Goal: Task Accomplishment & Management: Complete application form

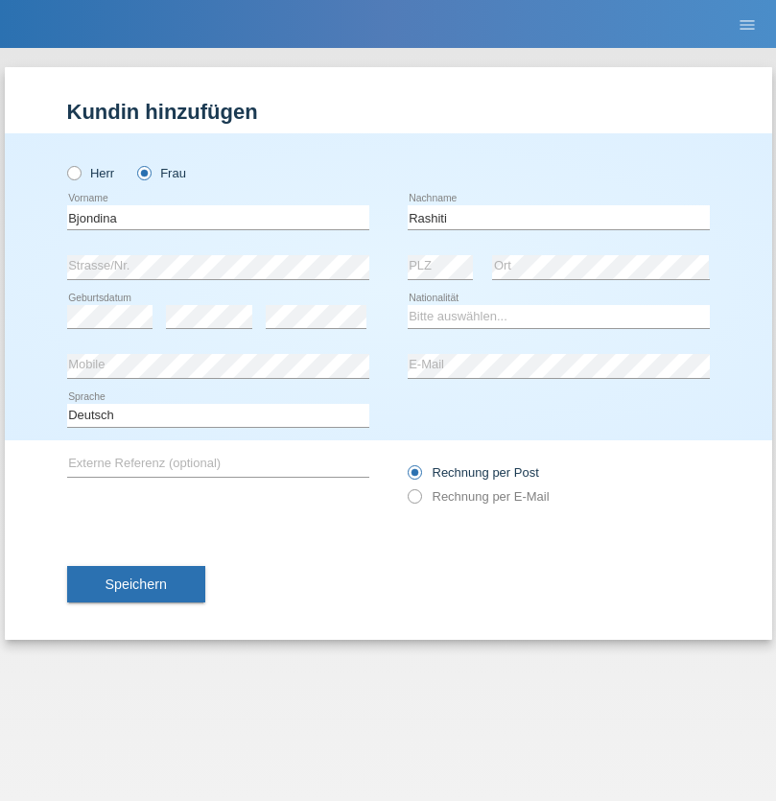
type input "Rashiti"
select select "XK"
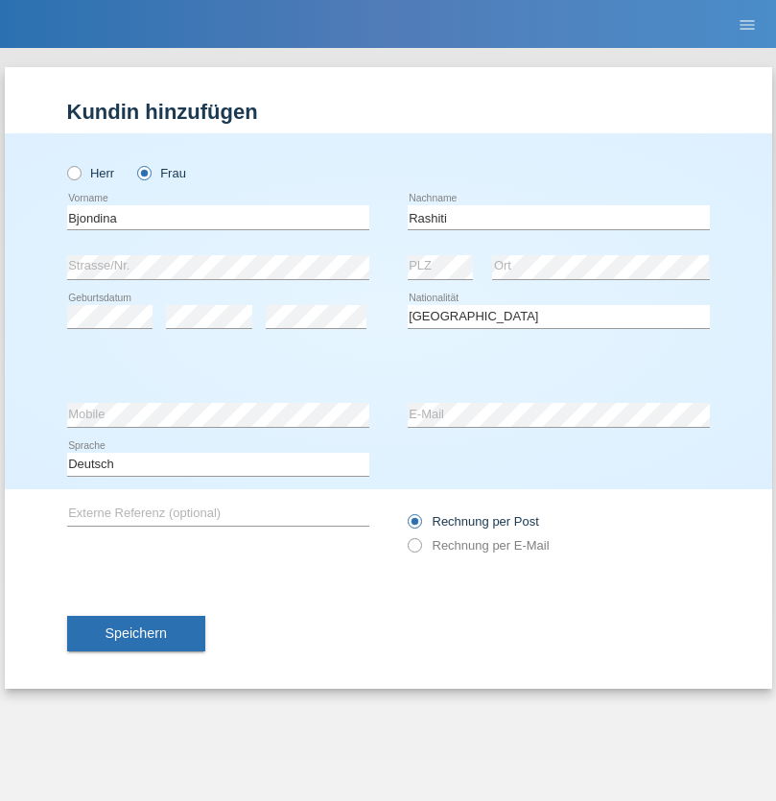
select select "C"
select select "18"
select select "06"
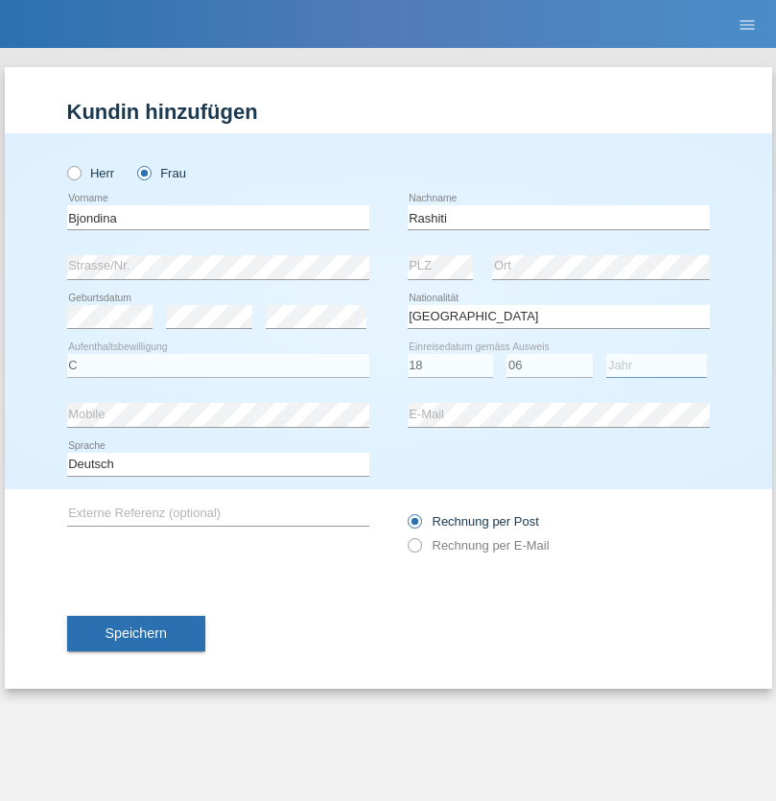
select select "2014"
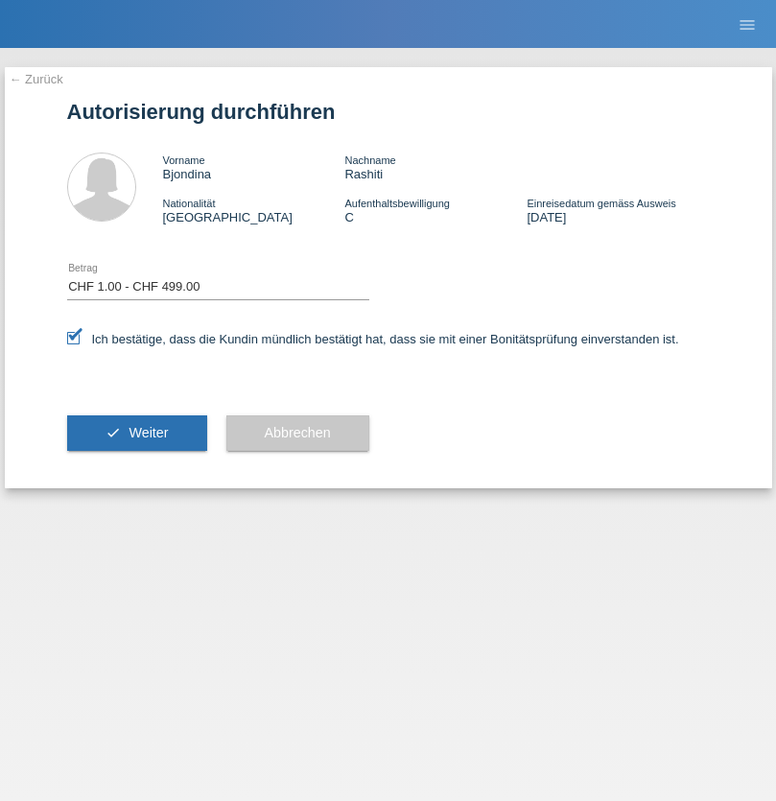
select select "1"
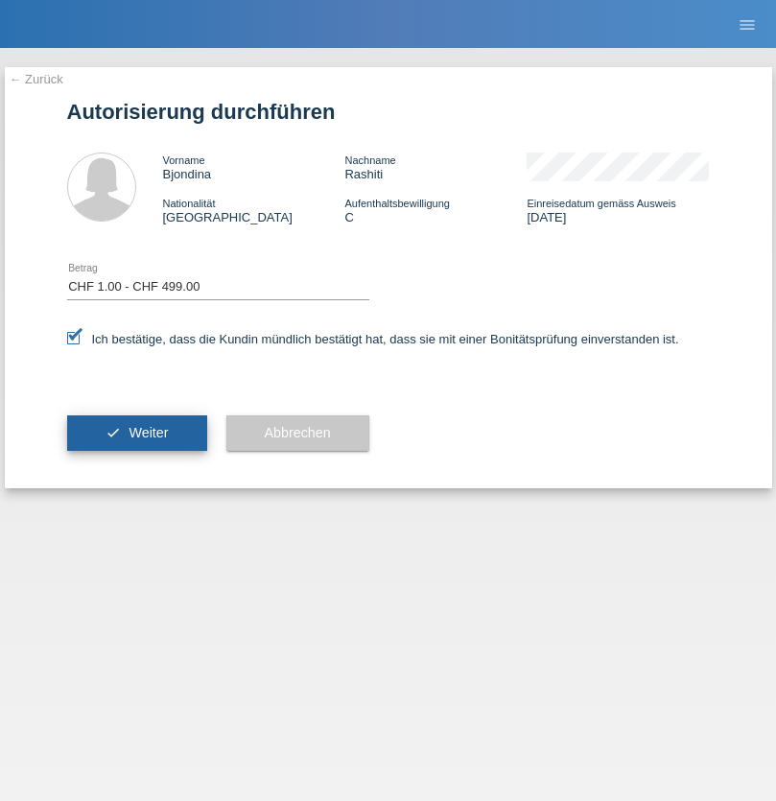
click at [136, 433] on span "Weiter" at bounding box center [148, 432] width 39 height 15
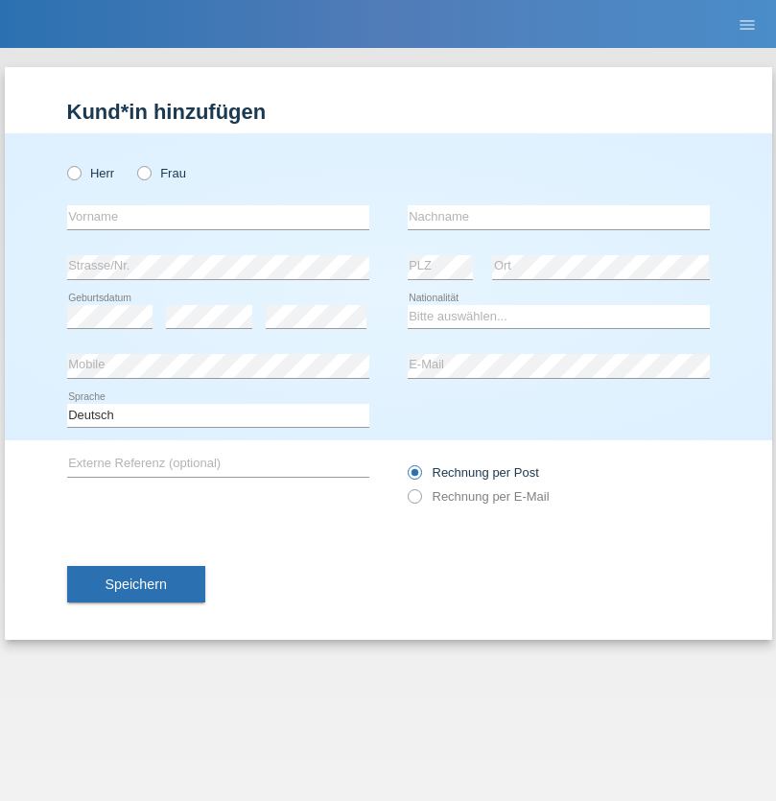
radio input "true"
click at [218, 217] on input "text" at bounding box center [218, 217] width 302 height 24
type input "Mohamed"
click at [559, 217] on input "text" at bounding box center [559, 217] width 302 height 24
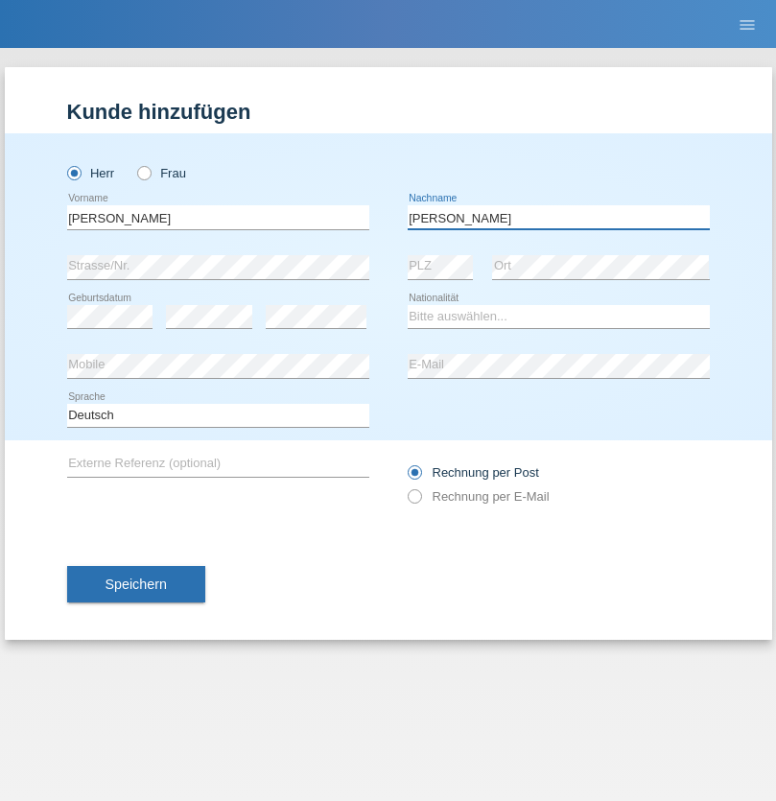
type input "Mohamed"
select select "SY"
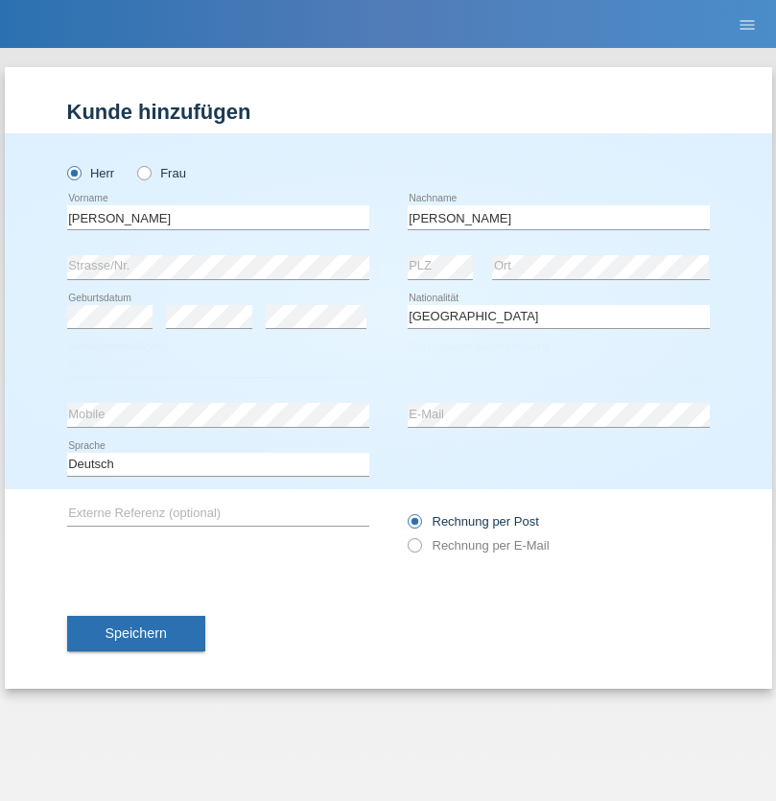
select select "C"
select select "21"
select select "12"
select select "2013"
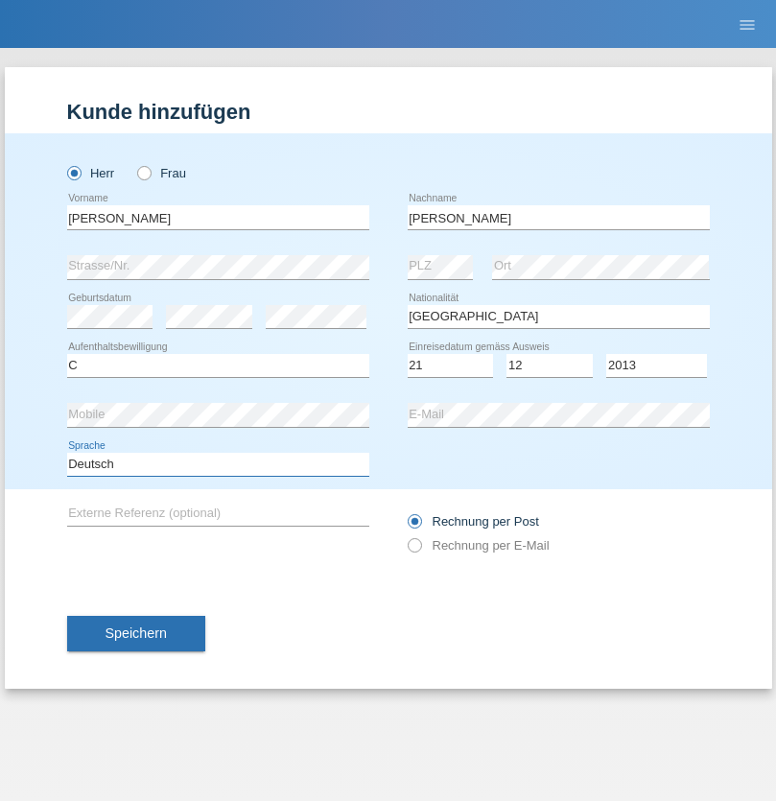
select select "en"
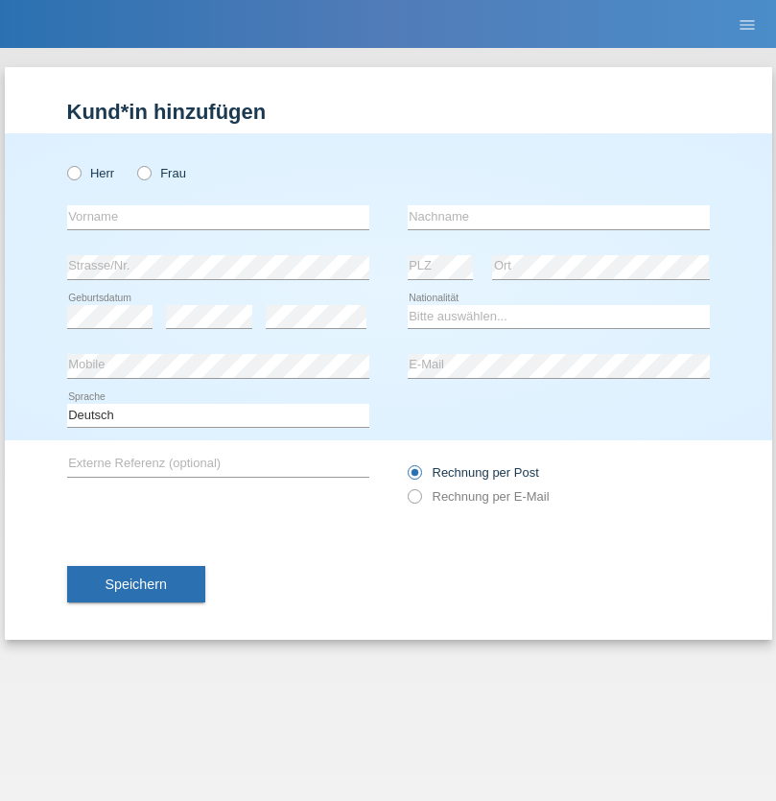
radio input "true"
click at [218, 217] on input "text" at bounding box center [218, 217] width 302 height 24
type input "David"
click at [559, 217] on input "text" at bounding box center [559, 217] width 302 height 24
type input "Senn"
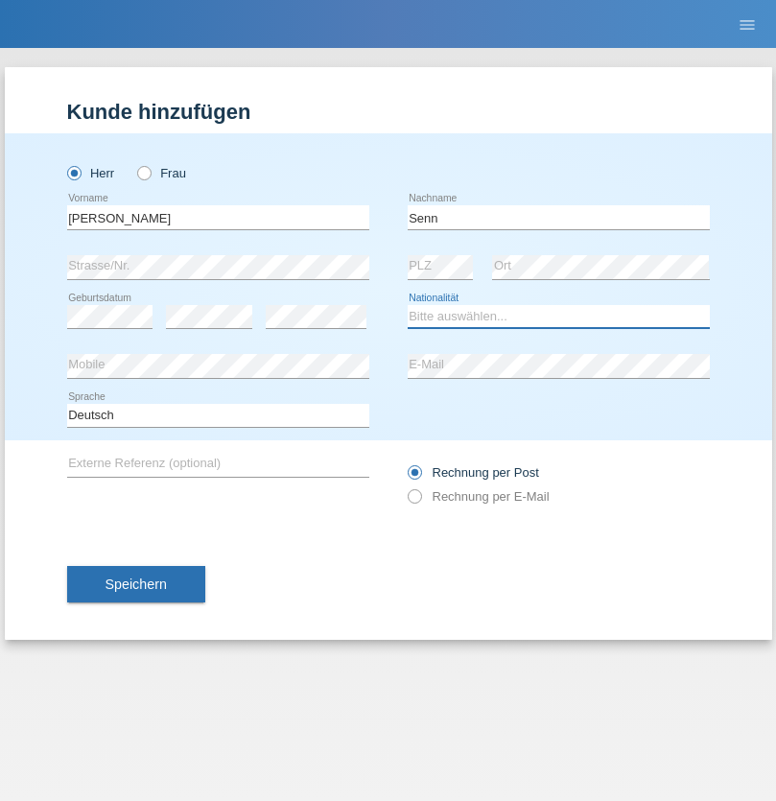
select select "CH"
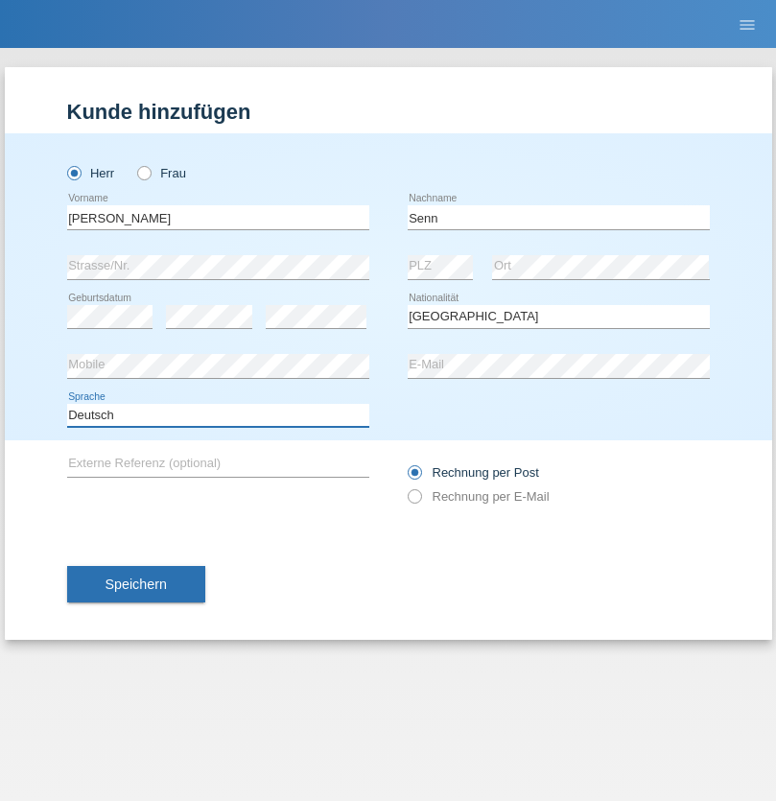
select select "en"
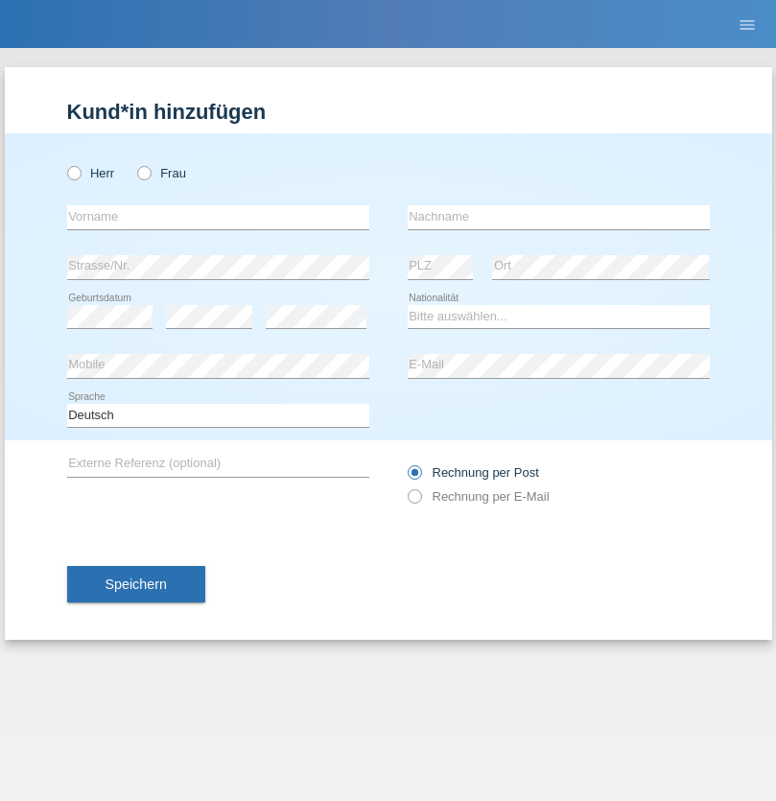
radio input "true"
click at [218, 217] on input "text" at bounding box center [218, 217] width 302 height 24
type input "Julian"
click at [559, 217] on input "text" at bounding box center [559, 217] width 302 height 24
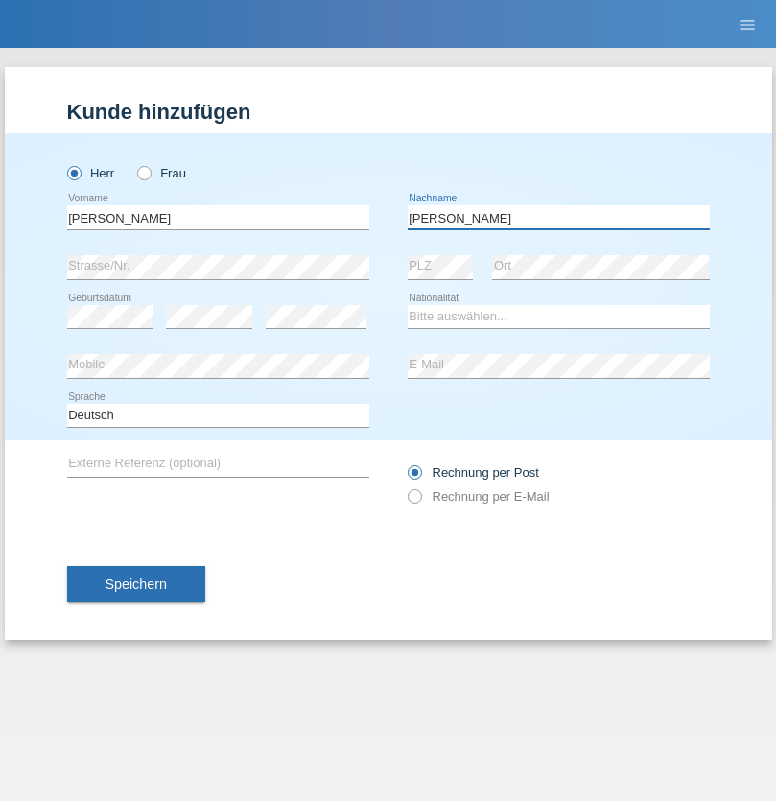
type input "Herzog"
select select "CH"
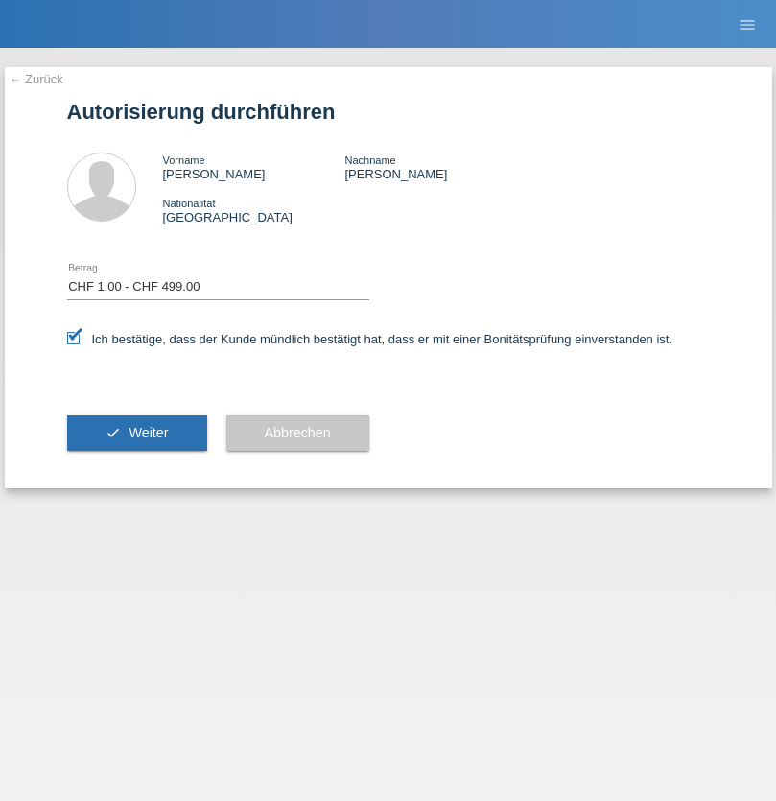
select select "1"
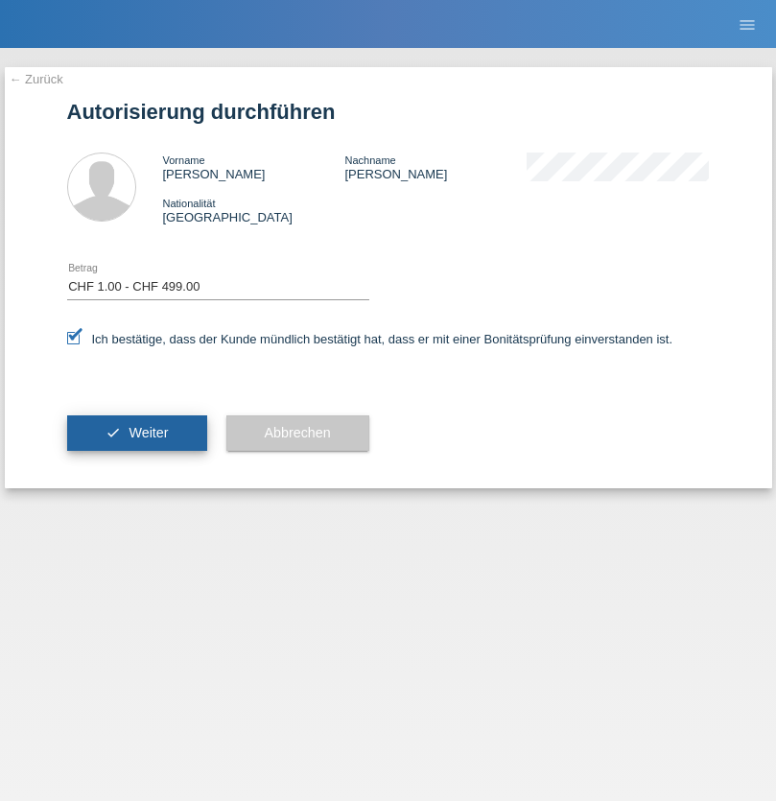
click at [136, 433] on span "Weiter" at bounding box center [148, 432] width 39 height 15
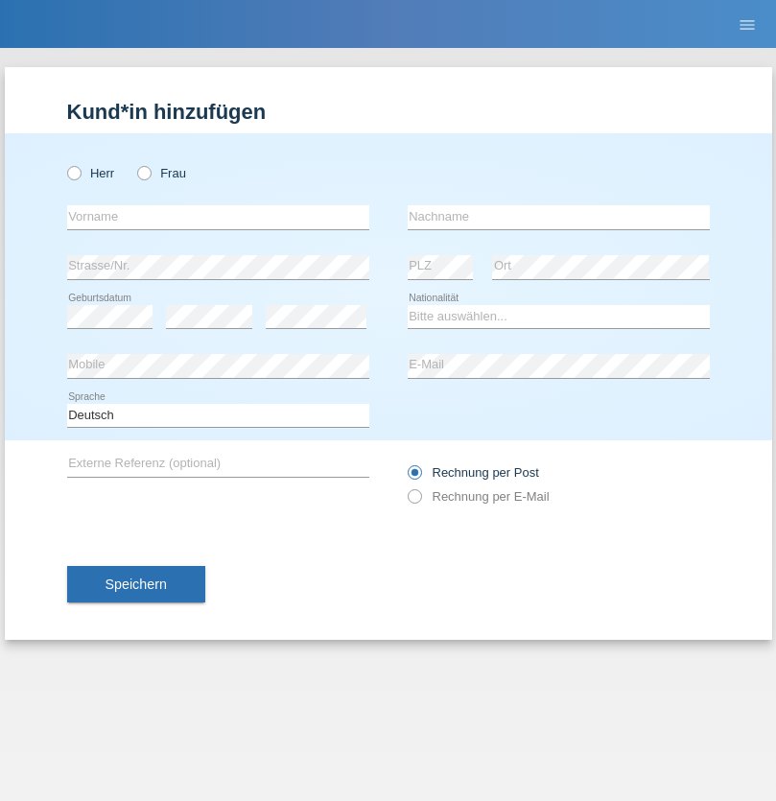
radio input "true"
click at [218, 217] on input "text" at bounding box center [218, 217] width 302 height 24
type input "agnertina"
click at [559, 217] on input "text" at bounding box center [559, 217] width 302 height 24
type input "noshaj"
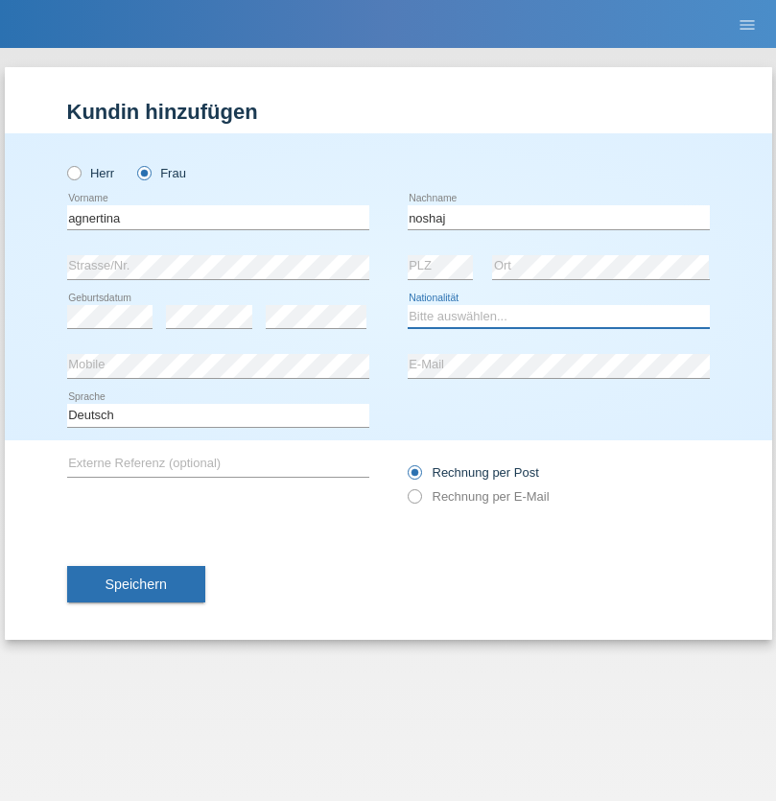
select select "NL"
select select "C"
select select "01"
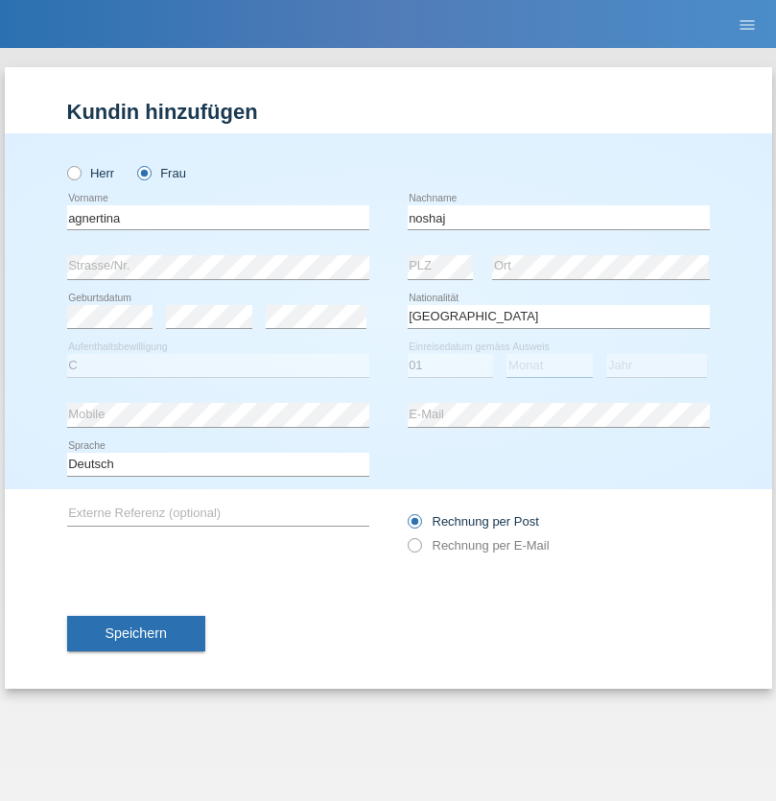
select select "08"
select select "2021"
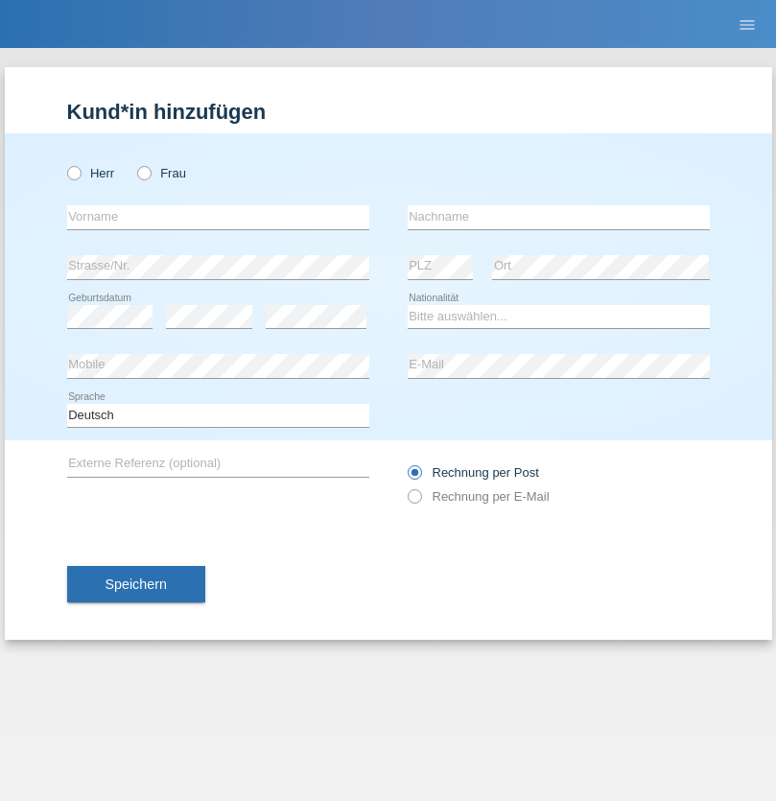
radio input "true"
click at [218, 217] on input "text" at bounding box center [218, 217] width 302 height 24
type input "firat"
click at [559, 217] on input "text" at bounding box center [559, 217] width 302 height 24
type input "kara"
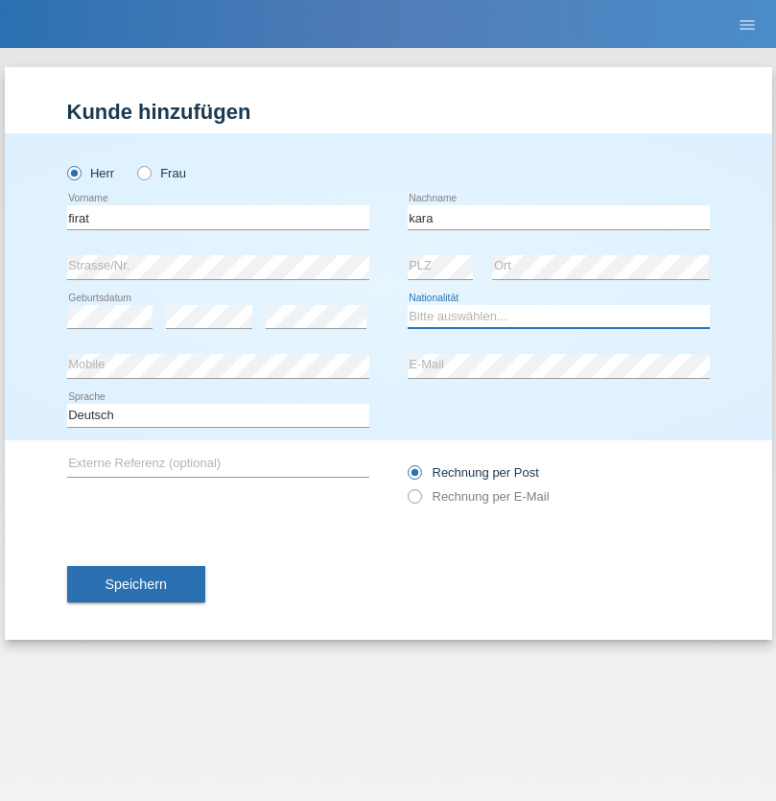
select select "CH"
radio input "true"
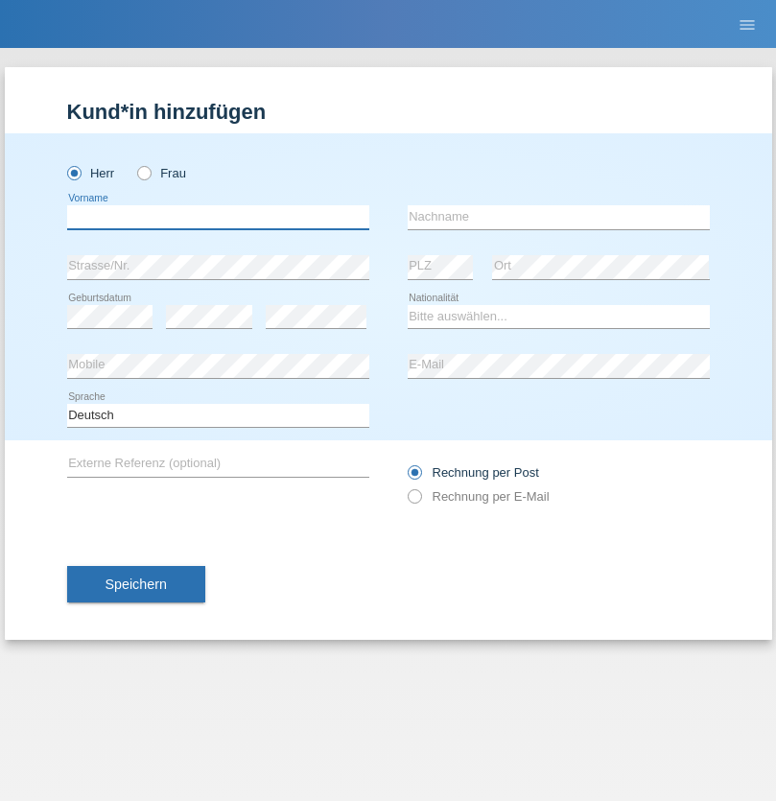
click at [218, 217] on input "text" at bounding box center [218, 217] width 302 height 24
type input "[PERSON_NAME]"
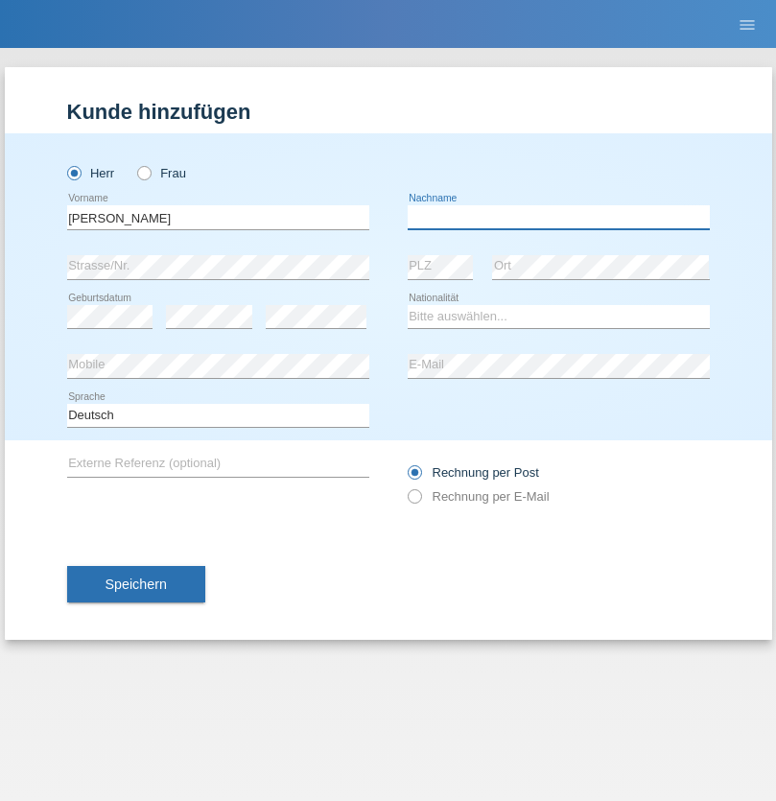
click at [559, 217] on input "text" at bounding box center [559, 217] width 302 height 24
type input "Teeriu"
select select "RO"
select select "C"
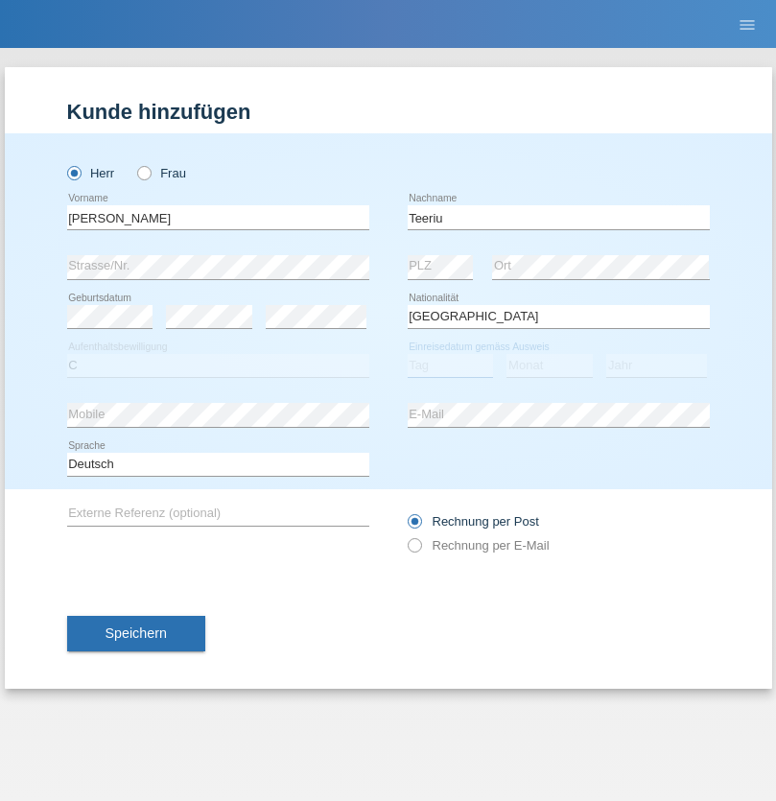
select select "07"
select select "09"
select select "2021"
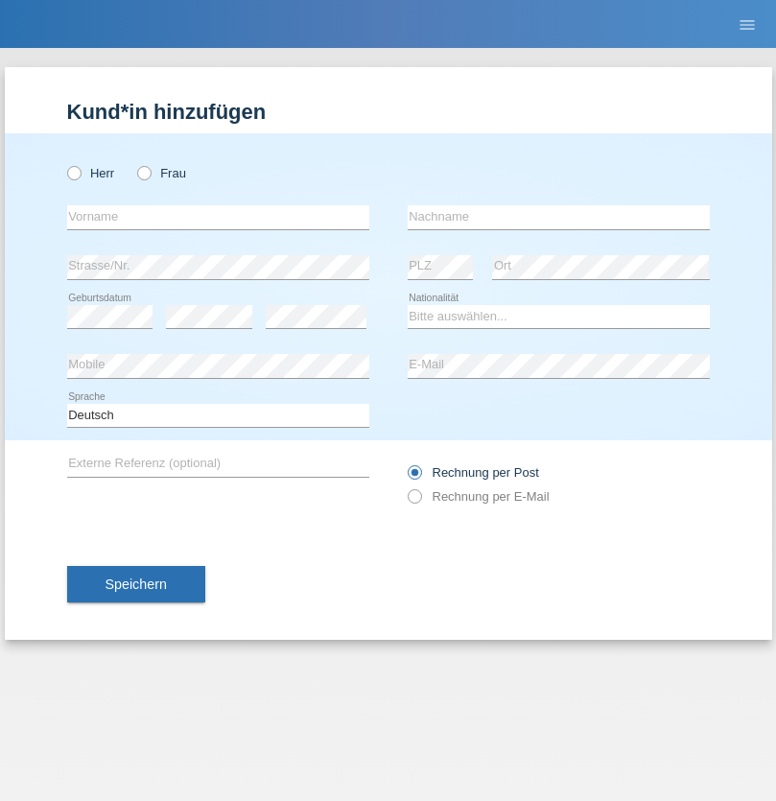
radio input "true"
click at [218, 217] on input "text" at bounding box center [218, 217] width 302 height 24
type input "[PERSON_NAME]"
click at [559, 217] on input "text" at bounding box center [559, 217] width 302 height 24
type input "Dössegger"
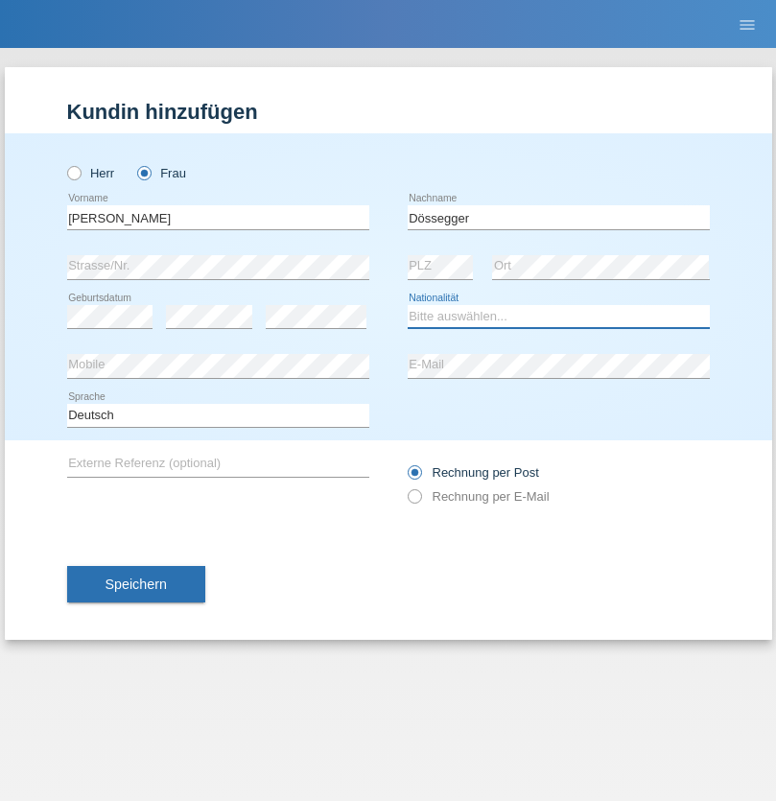
select select "CH"
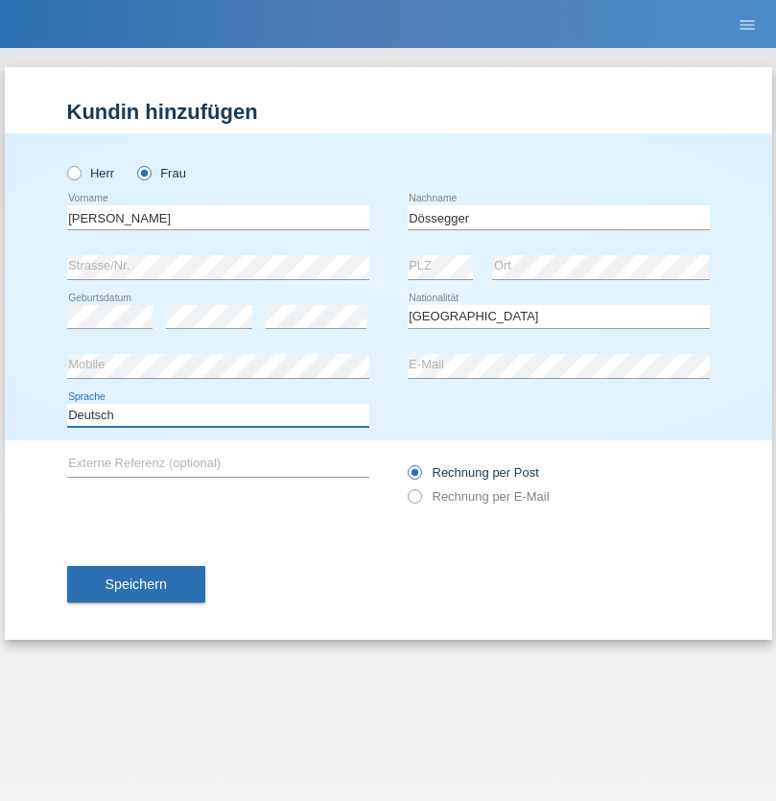
select select "en"
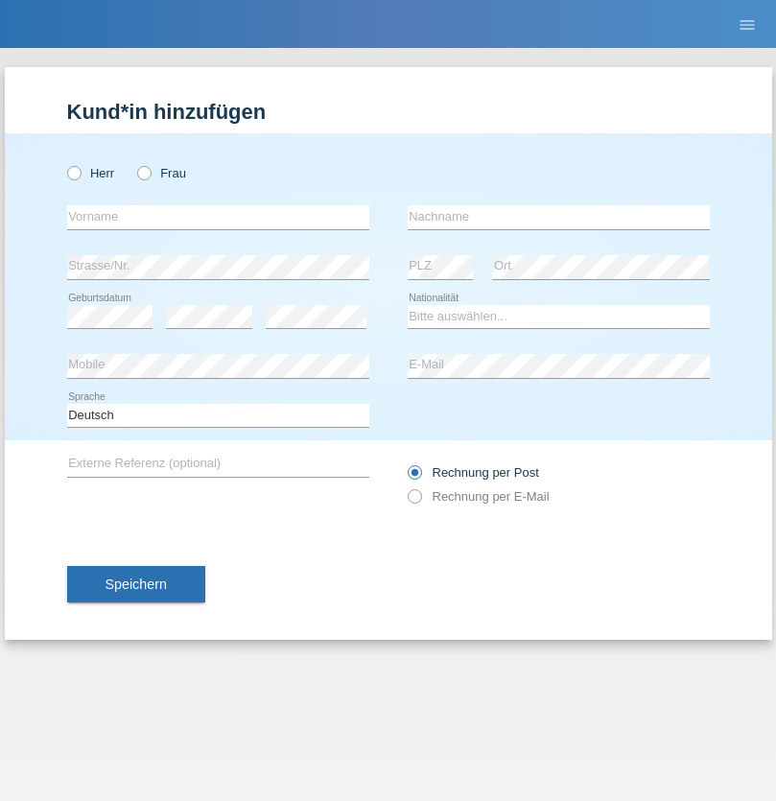
radio input "true"
click at [218, 217] on input "text" at bounding box center [218, 217] width 302 height 24
type input "Senije"
click at [559, 217] on input "text" at bounding box center [559, 217] width 302 height 24
type input "Rama"
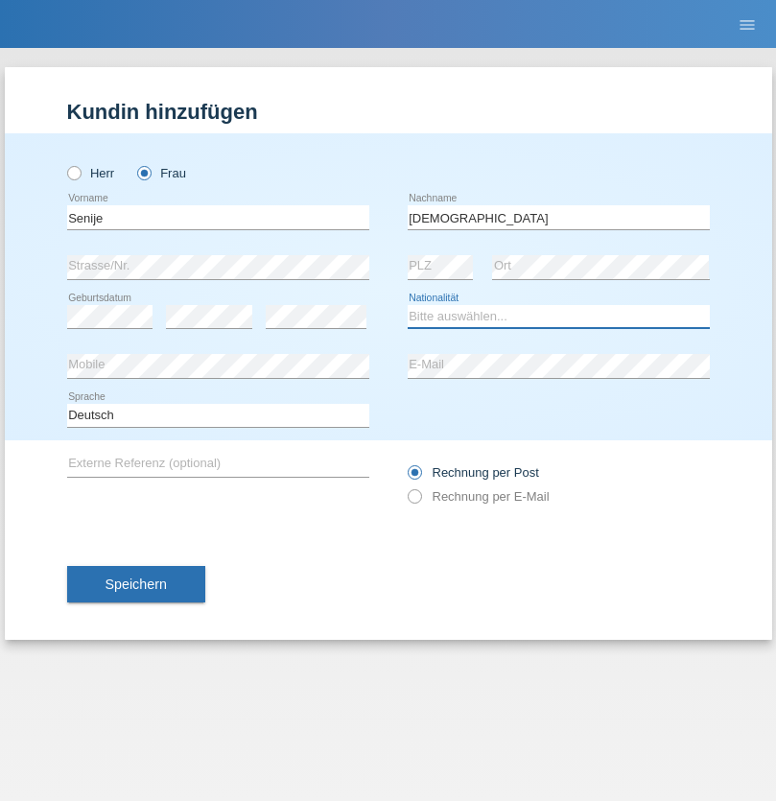
select select "CH"
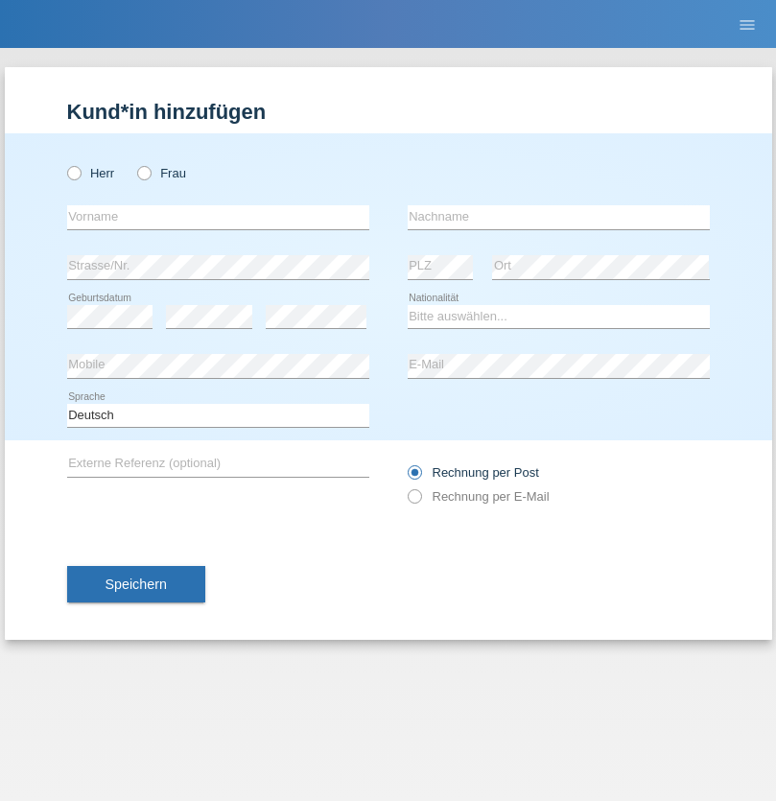
radio input "true"
click at [218, 217] on input "text" at bounding box center [218, 217] width 302 height 24
type input "[PERSON_NAME]"
click at [559, 217] on input "text" at bounding box center [559, 217] width 302 height 24
type input "Priestley"
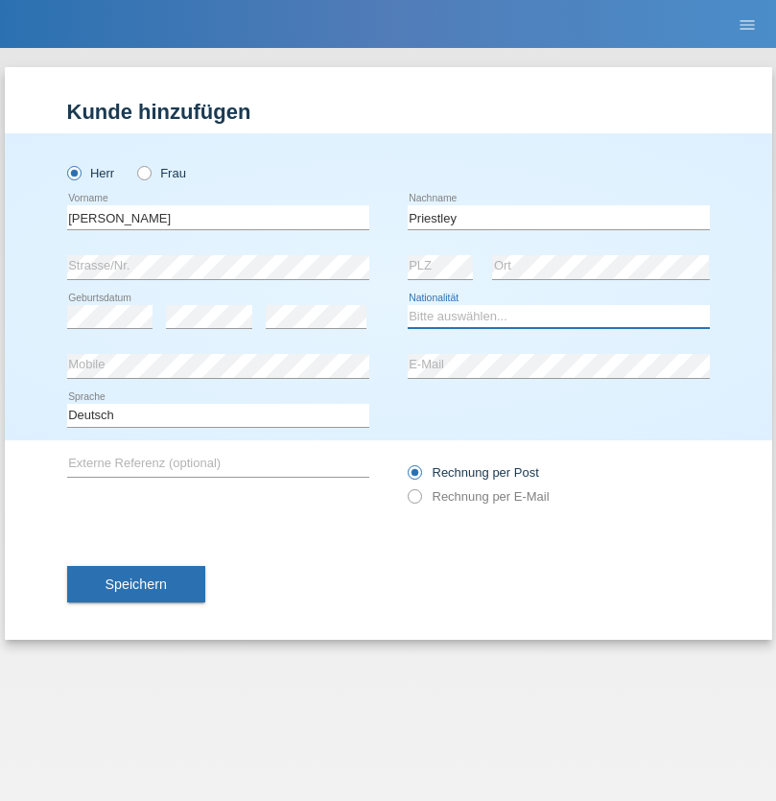
select select "CH"
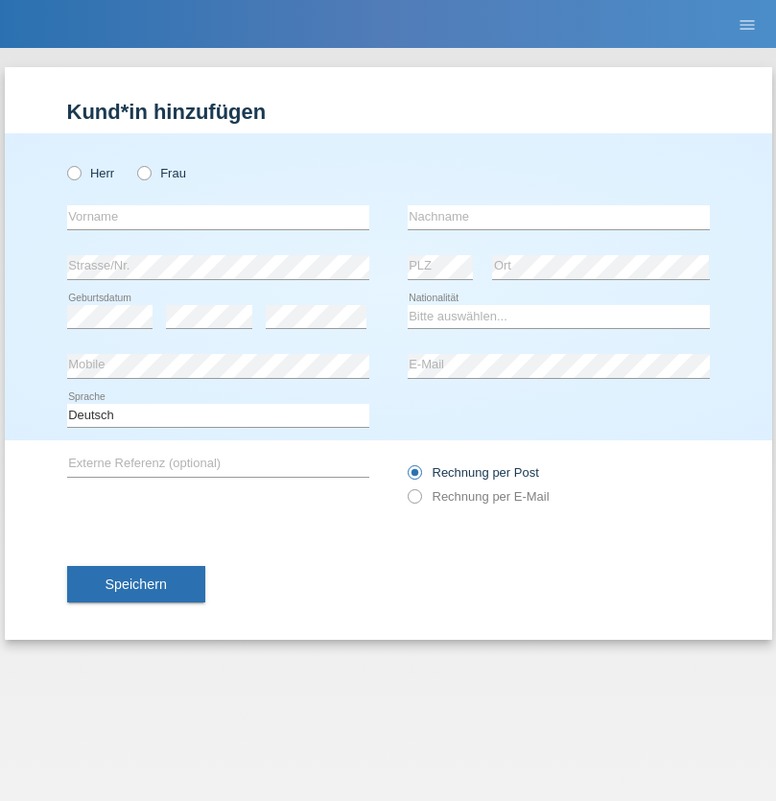
radio input "true"
click at [218, 217] on input "text" at bounding box center [218, 217] width 302 height 24
type input "Francesco"
click at [559, 217] on input "text" at bounding box center [559, 217] width 302 height 24
type input "Fortugno"
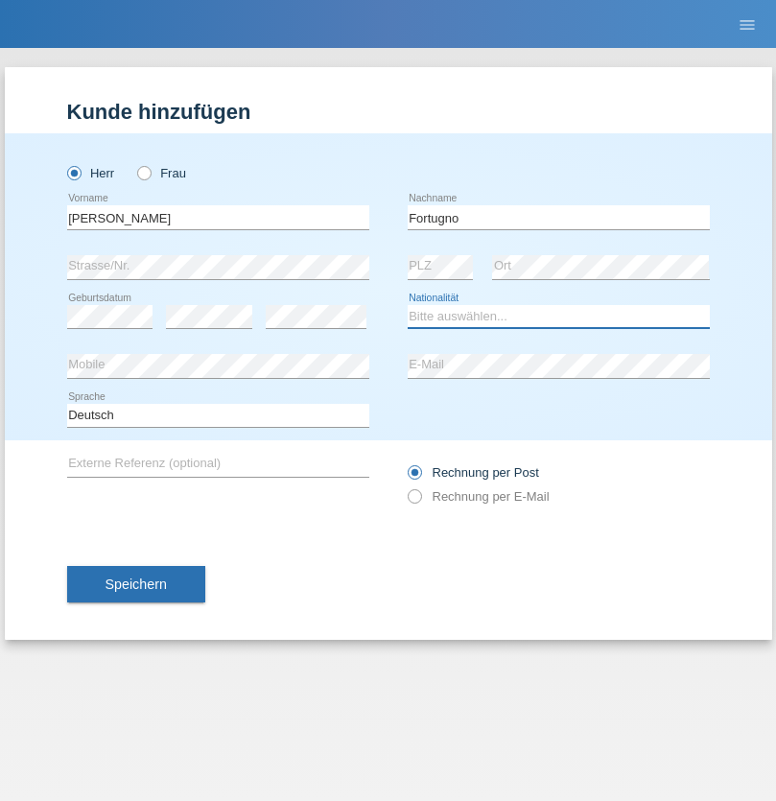
select select "IT"
select select "C"
select select "09"
select select "08"
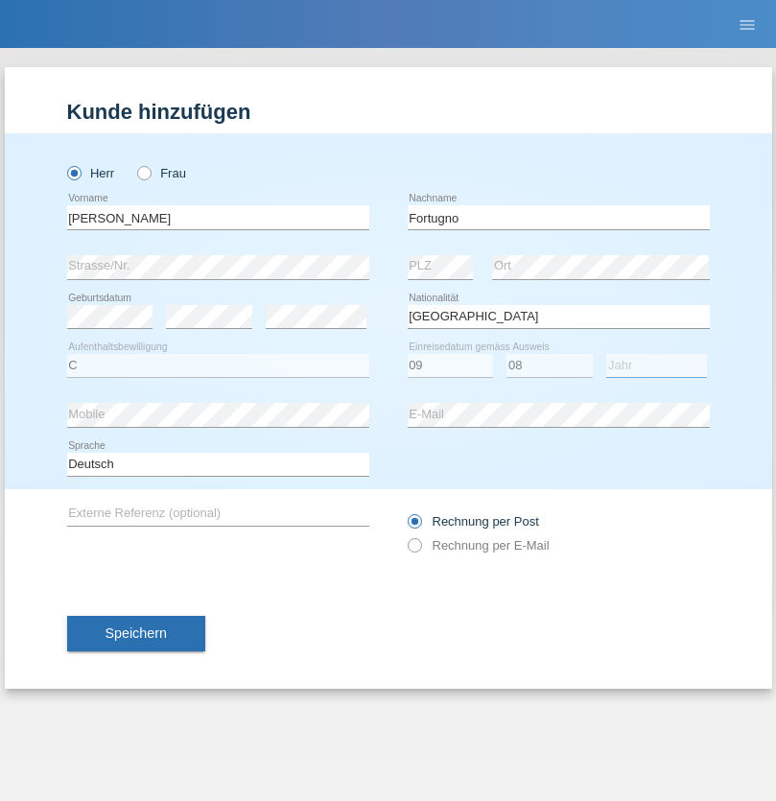
select select "2006"
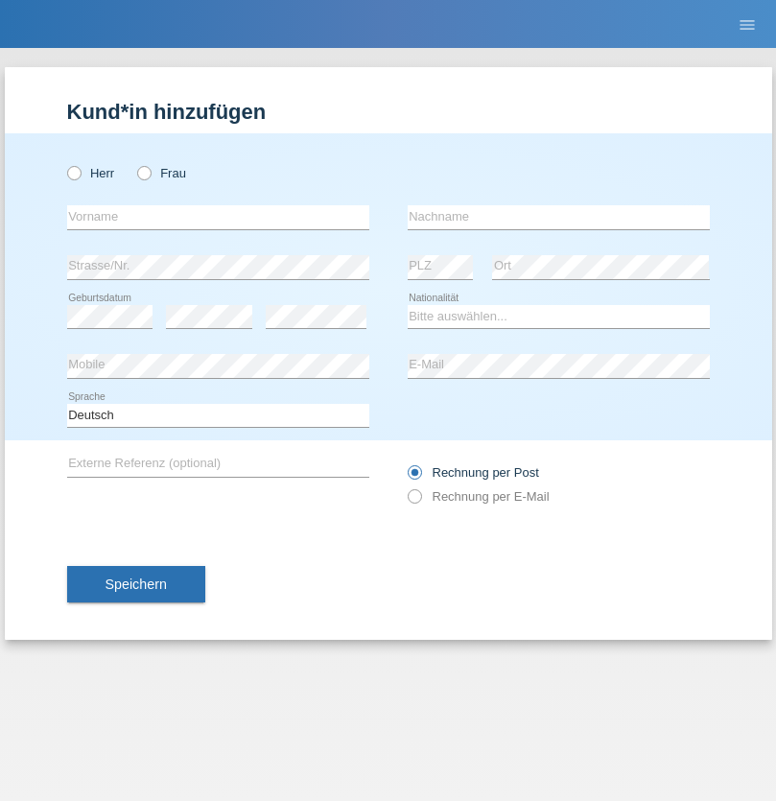
radio input "true"
click at [218, 217] on input "text" at bounding box center [218, 217] width 302 height 24
type input "[PERSON_NAME]"
click at [559, 217] on input "text" at bounding box center [559, 217] width 302 height 24
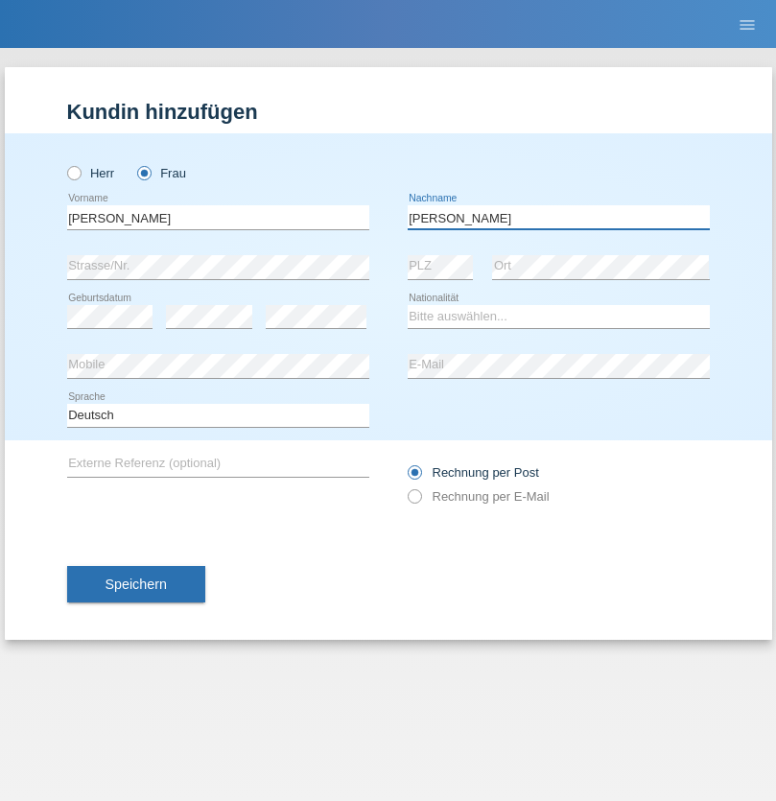
type input "Yolana"
select select "UA"
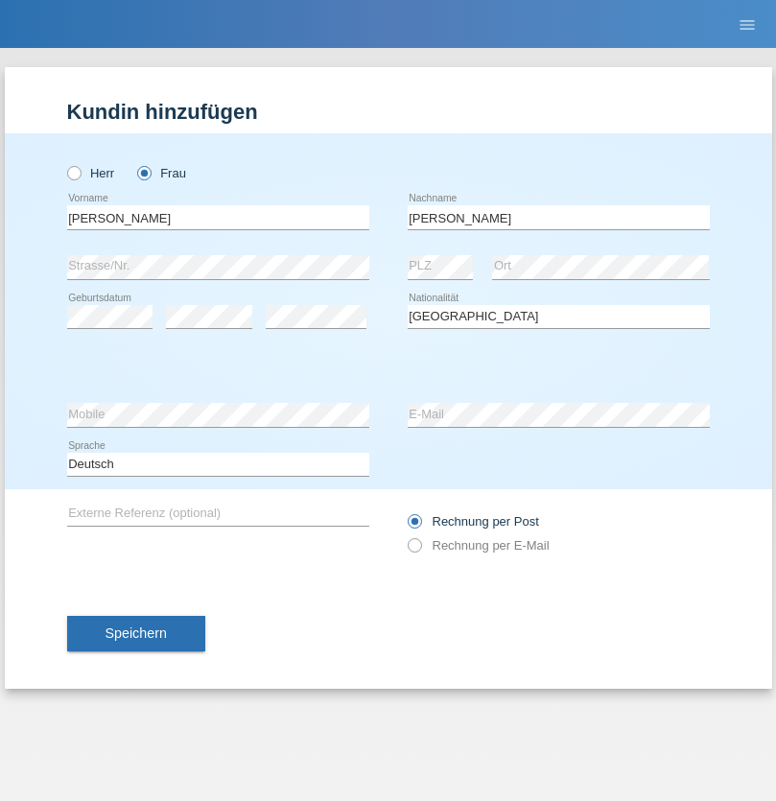
select select "C"
select select "23"
select select "10"
select select "2021"
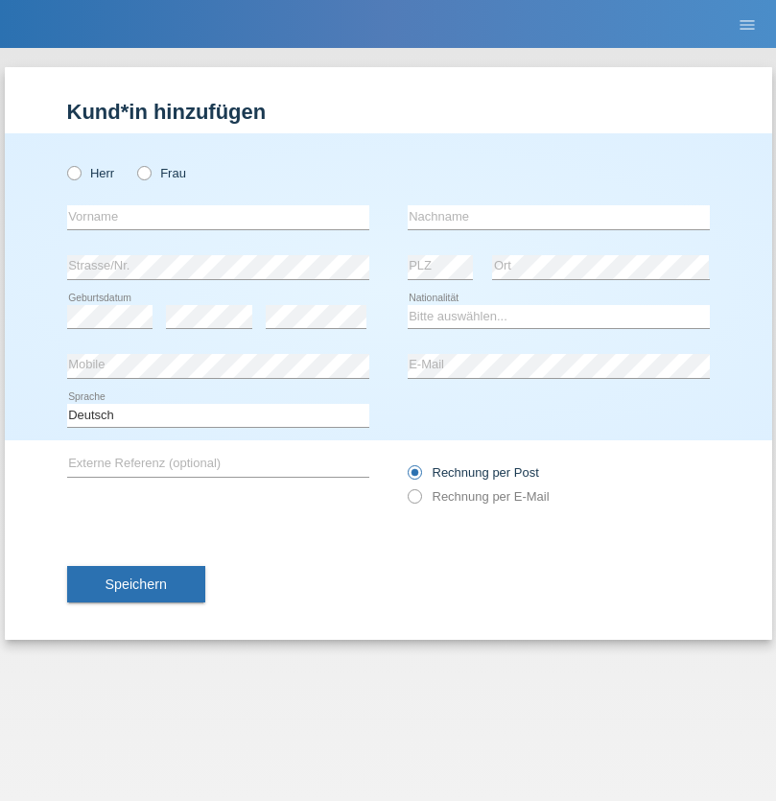
radio input "true"
click at [218, 217] on input "text" at bounding box center [218, 217] width 302 height 24
type input "Nuria"
click at [559, 217] on input "text" at bounding box center [559, 217] width 302 height 24
type input "D'Antino"
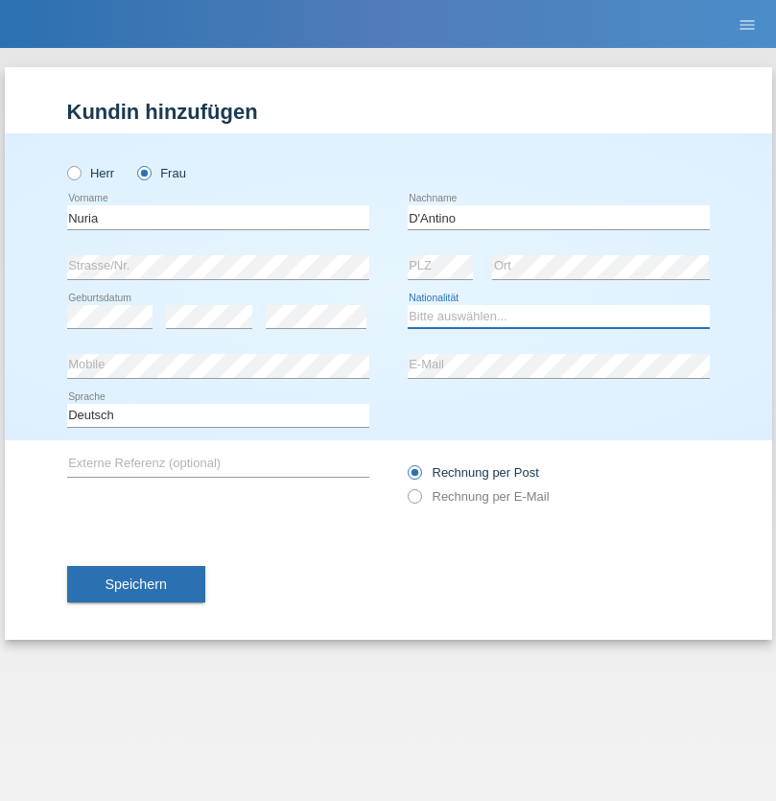
select select "CH"
